Goal: Communication & Community: Connect with others

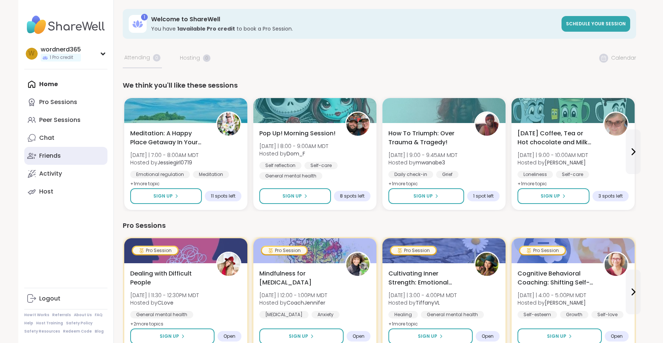
click at [35, 154] on icon at bounding box center [31, 156] width 9 height 6
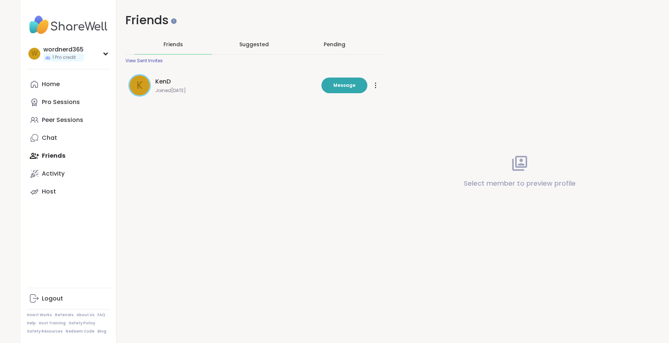
click at [202, 79] on div "KenD" at bounding box center [236, 81] width 162 height 9
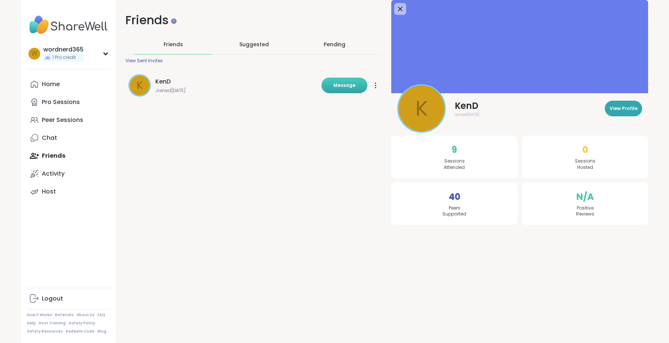
click at [342, 88] on span "Message" at bounding box center [344, 85] width 22 height 7
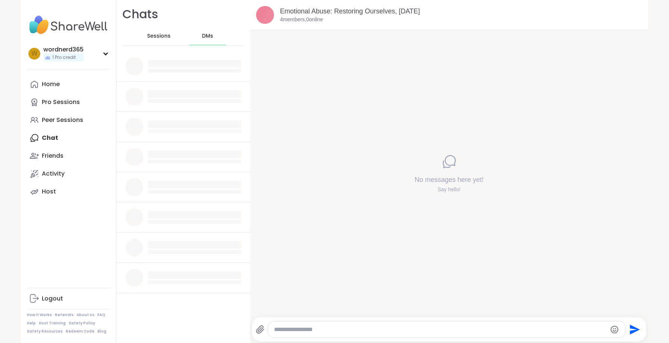
click at [410, 331] on textarea "Type your message" at bounding box center [440, 329] width 332 height 7
type textarea "**********"
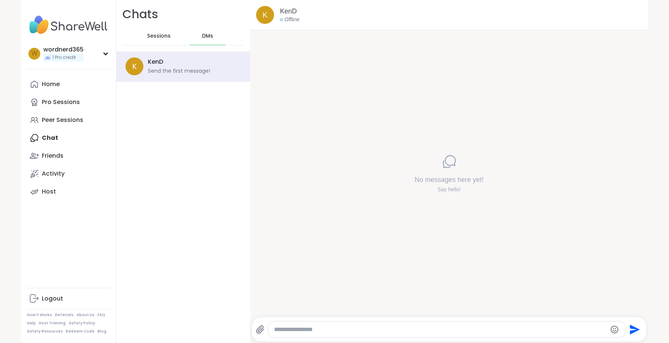
click at [400, 325] on div at bounding box center [446, 330] width 357 height 16
click at [400, 323] on div at bounding box center [446, 330] width 357 height 16
click at [378, 328] on textarea "Type your message" at bounding box center [440, 329] width 332 height 7
type textarea "**********"
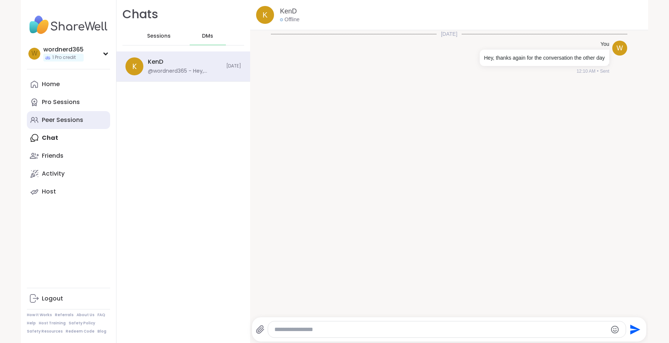
click at [70, 124] on div "Peer Sessions" at bounding box center [62, 120] width 41 height 8
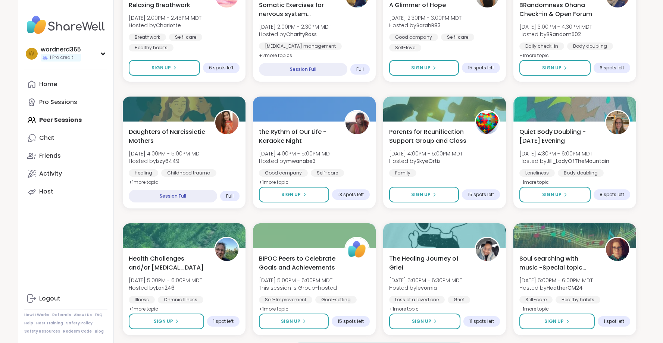
scroll to position [959, 0]
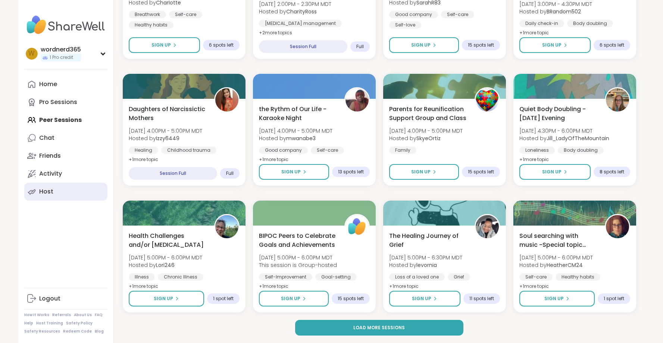
click at [56, 192] on link "Host" at bounding box center [65, 192] width 83 height 18
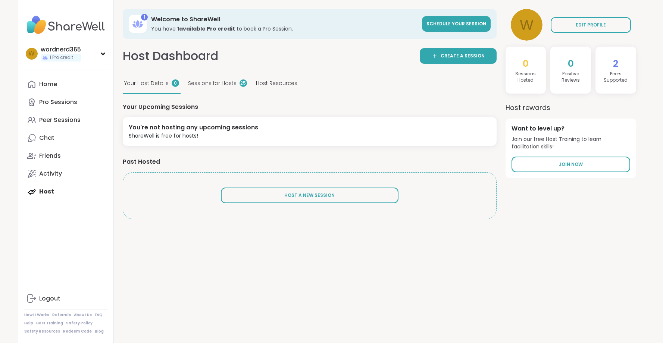
click at [290, 83] on span "Host Resources" at bounding box center [276, 84] width 41 height 8
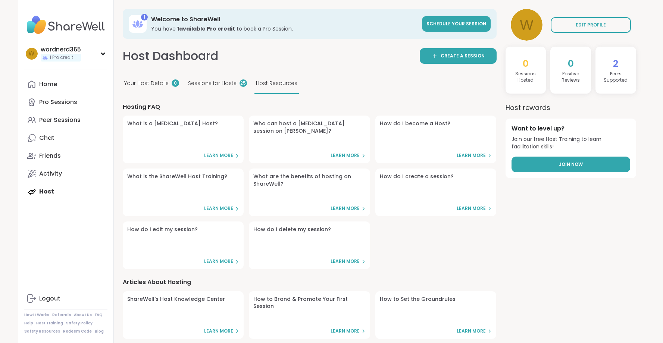
click at [535, 159] on link "Join Now" at bounding box center [571, 165] width 119 height 16
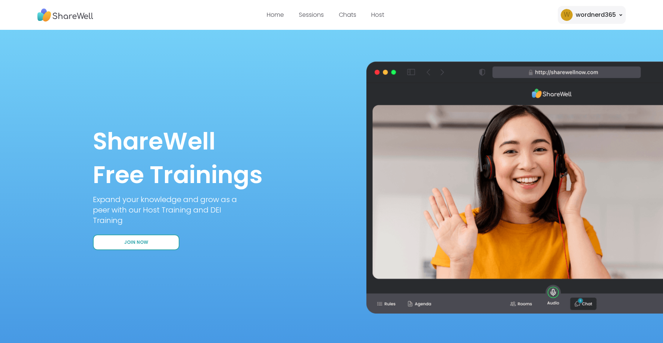
click at [160, 248] on button "Join Now" at bounding box center [136, 243] width 87 height 16
